Goal: Task Accomplishment & Management: Use online tool/utility

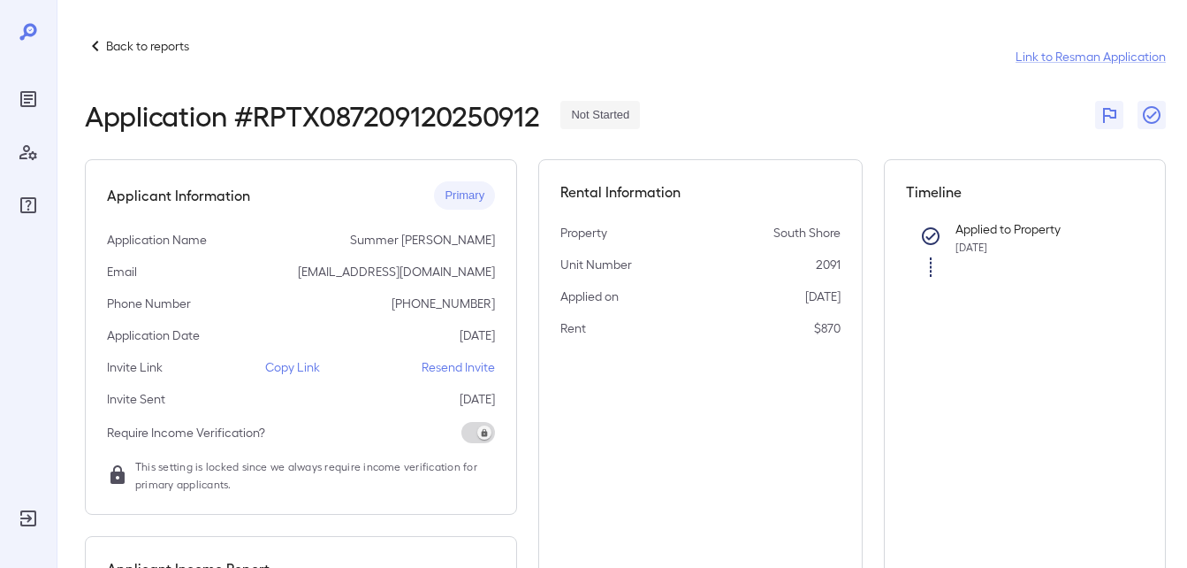
click at [136, 50] on p "Back to reports" at bounding box center [147, 46] width 83 height 18
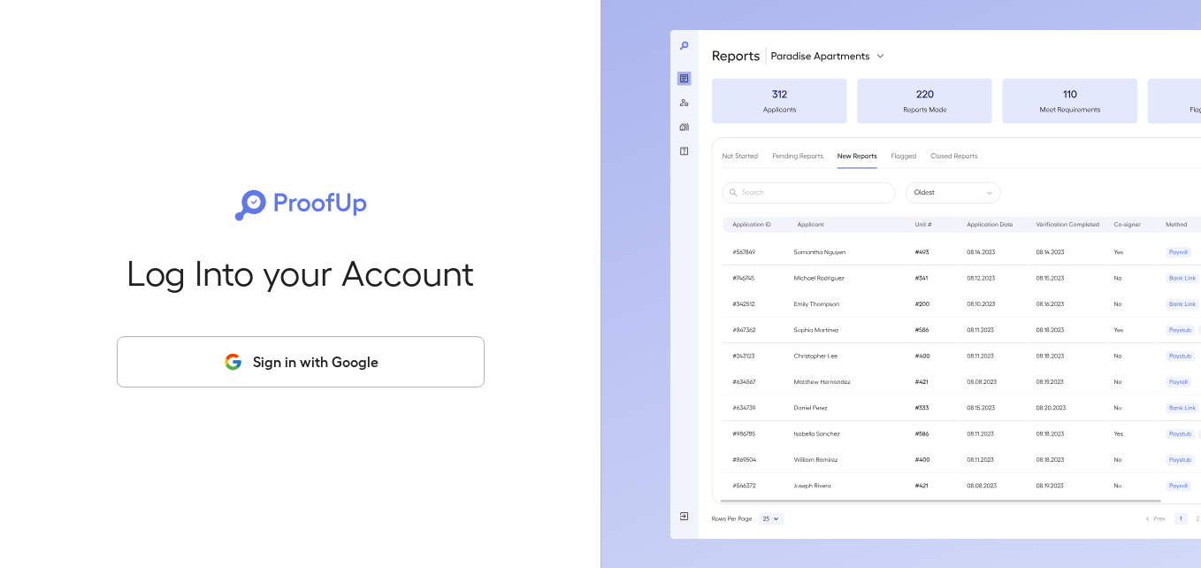
click at [318, 351] on button "Sign in with Google" at bounding box center [301, 361] width 368 height 51
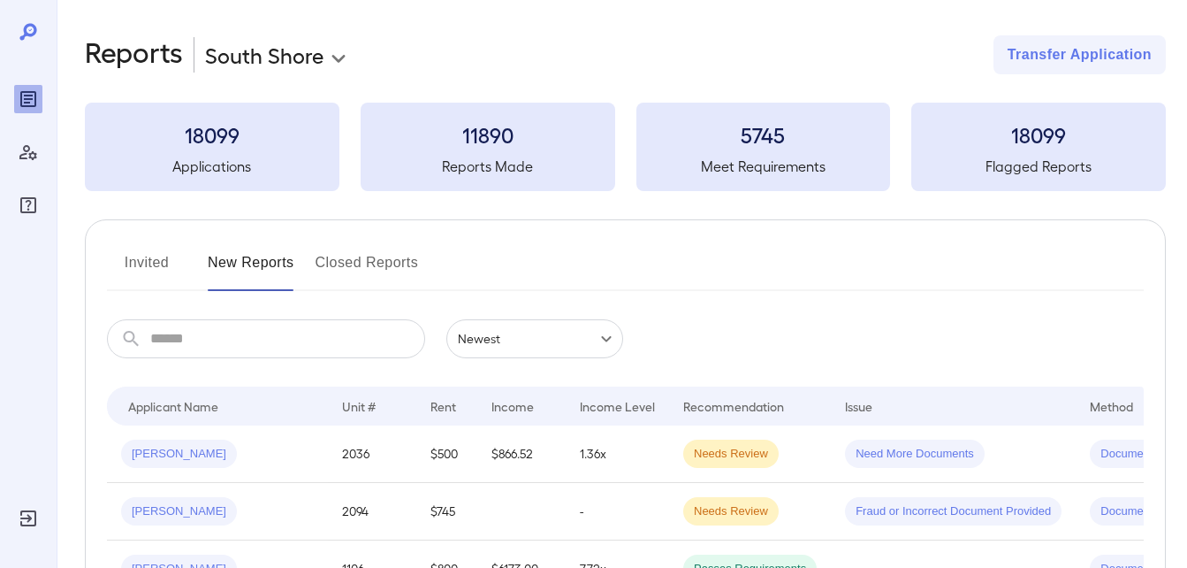
click at [131, 265] on button "Invited" at bounding box center [147, 269] width 80 height 42
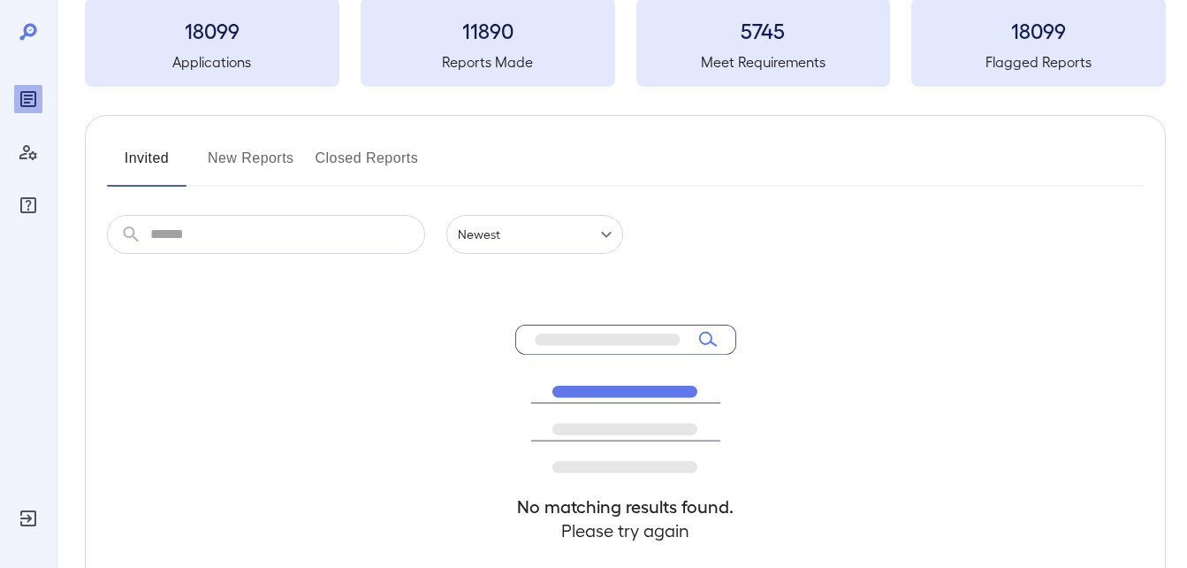
scroll to position [277, 0]
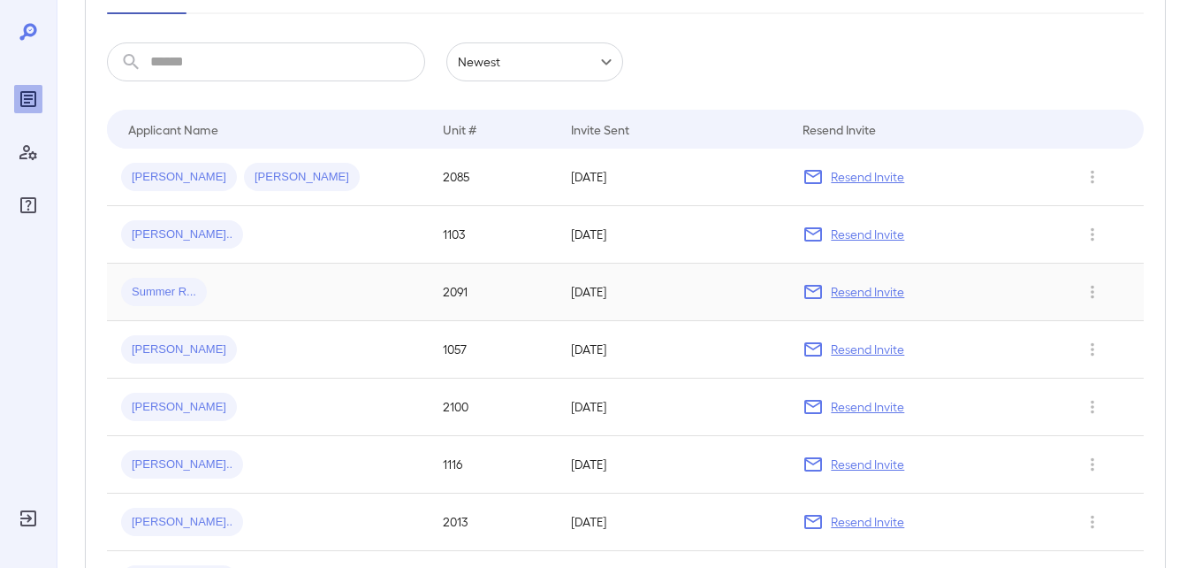
click at [162, 294] on span "Summer R..." at bounding box center [164, 292] width 86 height 17
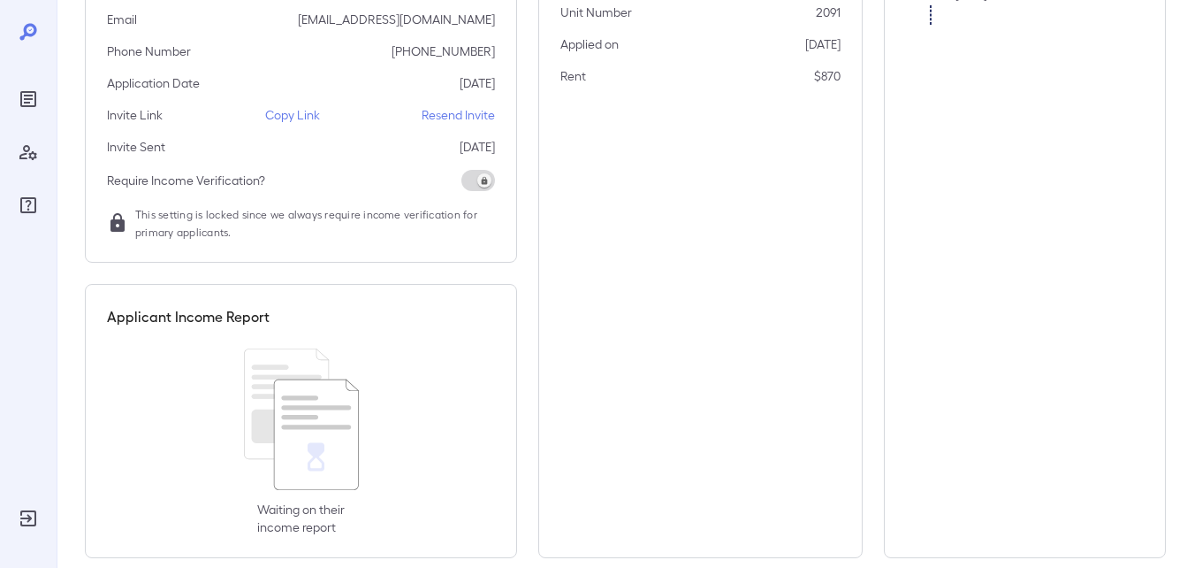
scroll to position [278, 0]
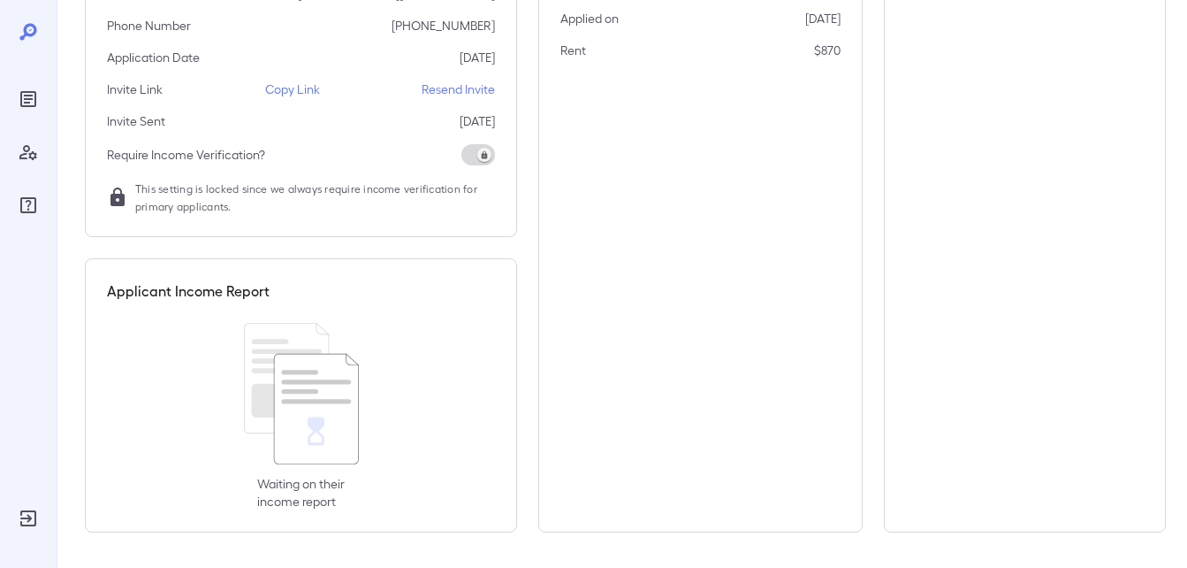
click at [289, 87] on p "Copy Link" at bounding box center [292, 89] width 55 height 18
